Goal: Entertainment & Leisure: Consume media (video, audio)

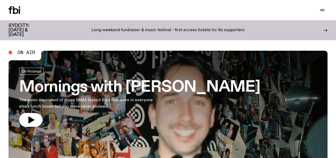
click at [54, 81] on h3 "Mornings with [PERSON_NAME]" at bounding box center [139, 87] width 241 height 15
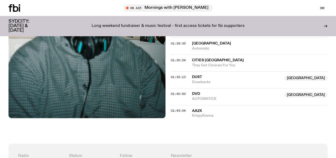
scroll to position [496, 0]
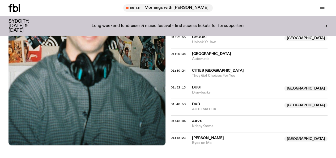
scroll to position [484, 0]
